Goal: Task Accomplishment & Management: Manage account settings

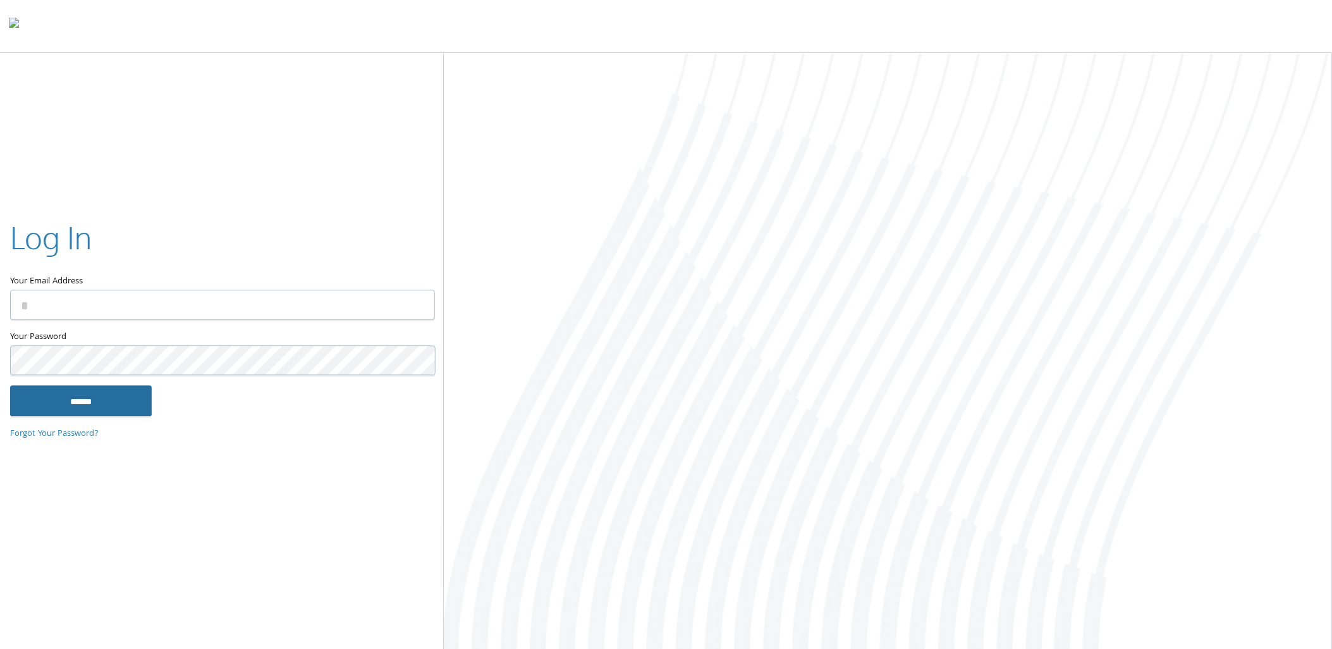
type input "**********"
click at [107, 396] on input "******" at bounding box center [81, 401] width 142 height 30
type input "**********"
click at [73, 400] on input "******" at bounding box center [81, 401] width 142 height 30
